Goal: Task Accomplishment & Management: Use online tool/utility

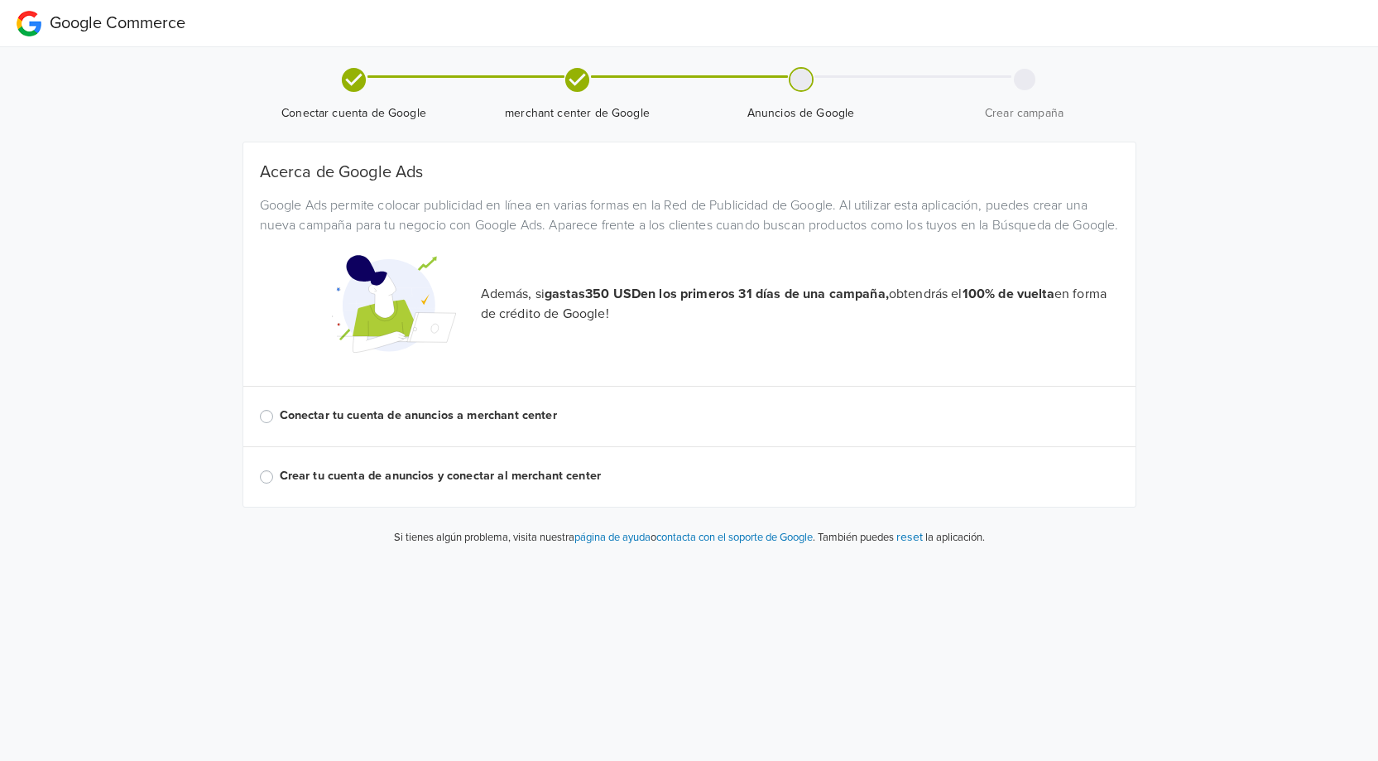
click at [280, 425] on label "Conectar tu cuenta de anuncios a merchant center" at bounding box center [699, 415] width 839 height 18
click at [0, 0] on input "Conectar tu cuenta de anuncios a merchant center" at bounding box center [0, 0] width 0 height 0
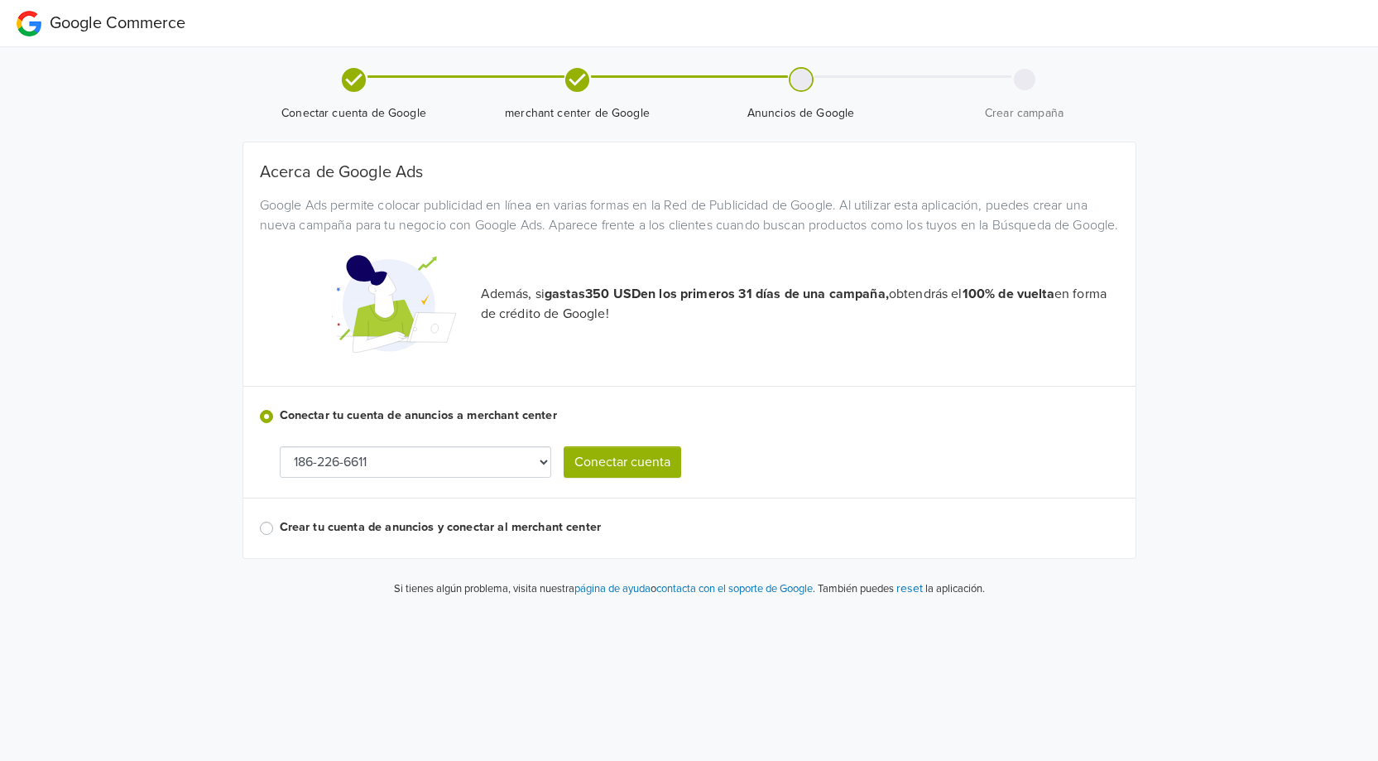
click at [541, 478] on select "186-226-6611" at bounding box center [415, 461] width 271 height 31
click at [609, 478] on button "Conectar cuenta" at bounding box center [623, 461] width 118 height 31
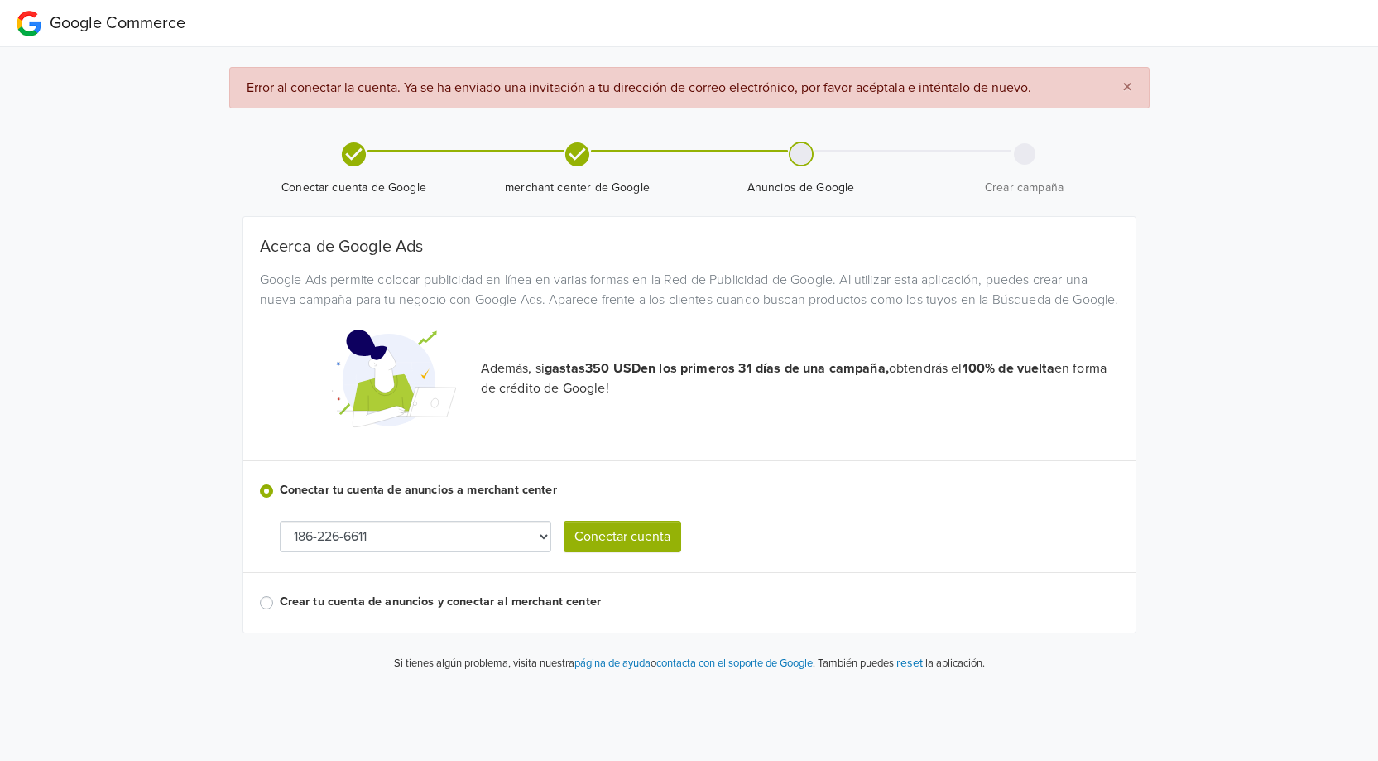
click at [630, 552] on button "Conectar cuenta" at bounding box center [623, 536] width 118 height 31
click at [1127, 84] on span "×" at bounding box center [1127, 87] width 10 height 24
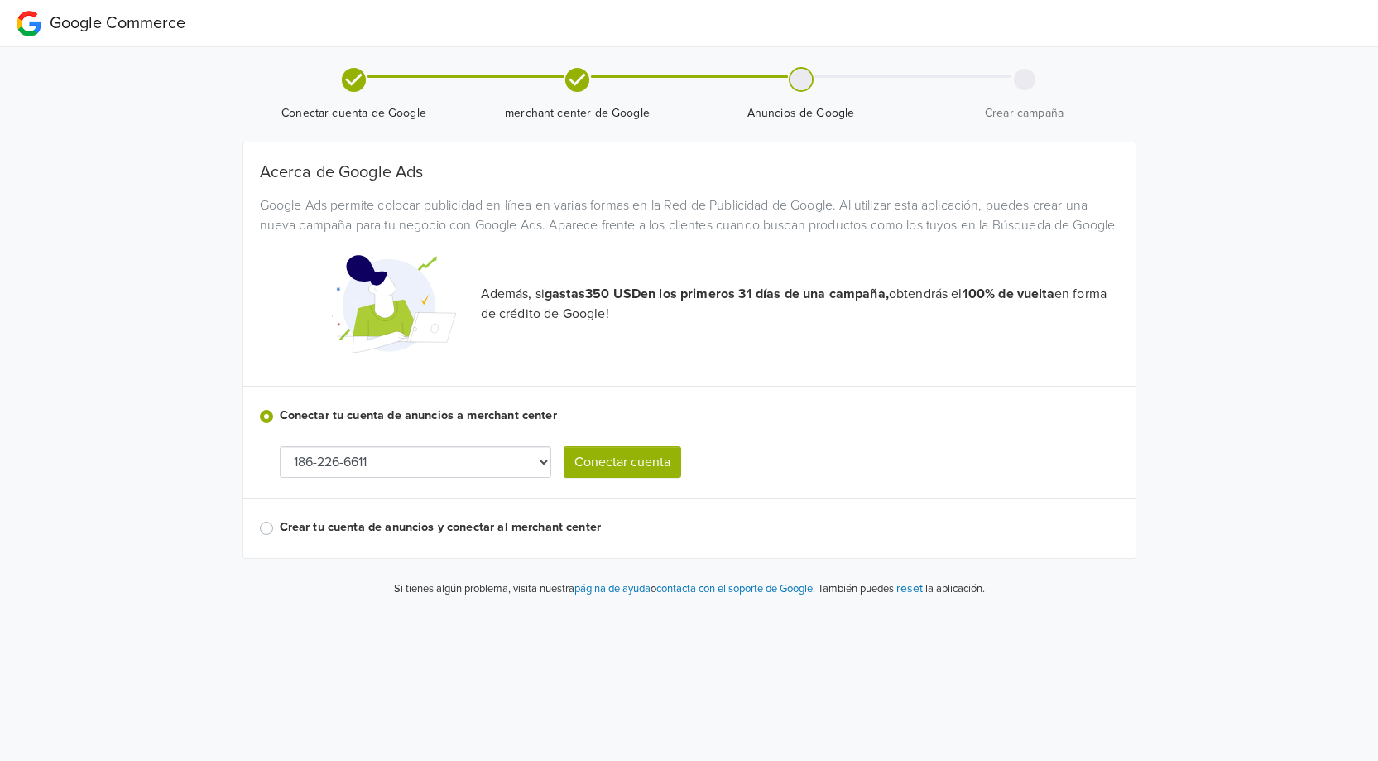
click at [417, 478] on select "186-226-6611" at bounding box center [415, 461] width 271 height 31
click at [280, 446] on select "186-226-6611" at bounding box center [415, 461] width 271 height 31
click at [650, 474] on button "Conectar cuenta" at bounding box center [623, 461] width 118 height 31
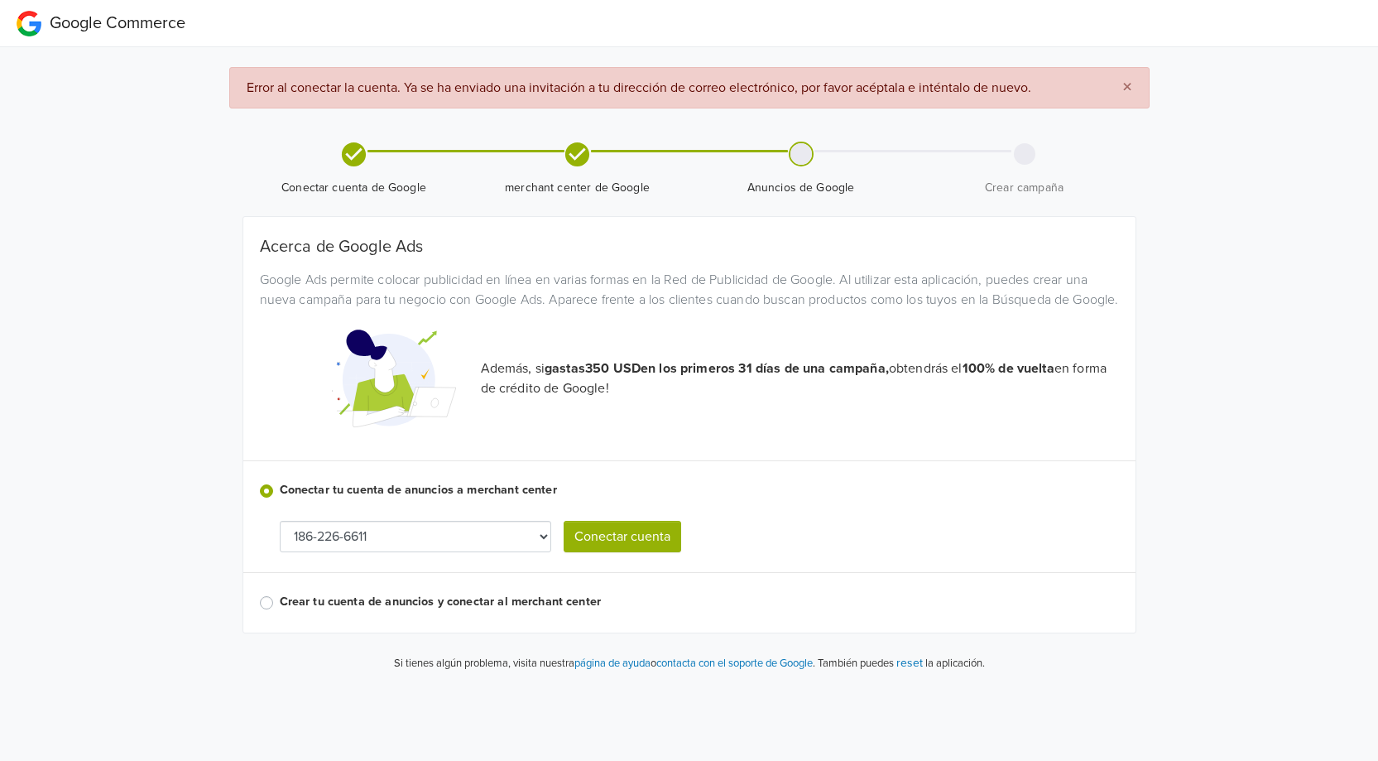
click at [526, 611] on label "Crear tu cuenta de anuncios y conectar al merchant center" at bounding box center [699, 602] width 839 height 18
click at [0, 0] on input "Crear tu cuenta de anuncios y conectar al merchant center" at bounding box center [0, 0] width 0 height 0
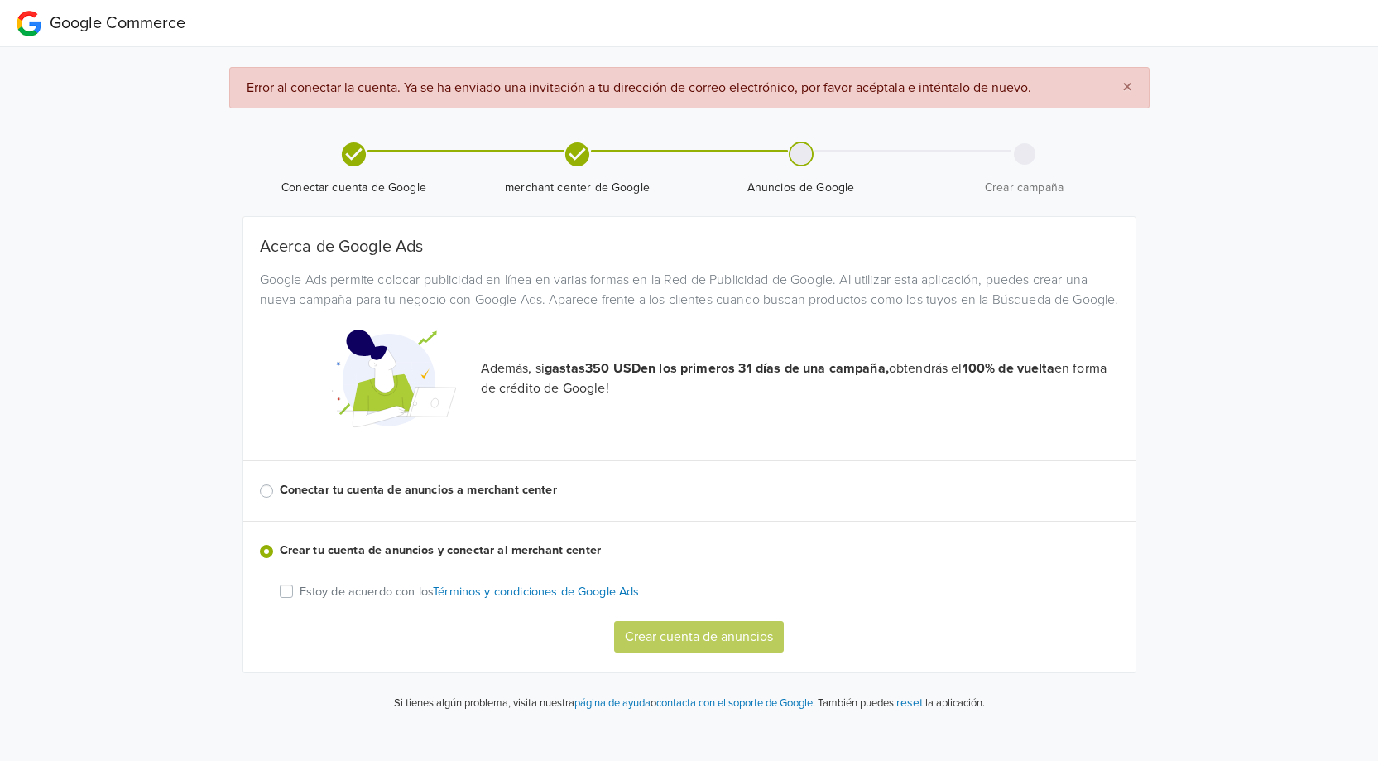
click at [500, 499] on label "Conectar tu cuenta de anuncios a merchant center" at bounding box center [699, 490] width 839 height 18
click at [0, 0] on input "Conectar tu cuenta de anuncios a merchant center" at bounding box center [0, 0] width 0 height 0
